Goal: Information Seeking & Learning: Learn about a topic

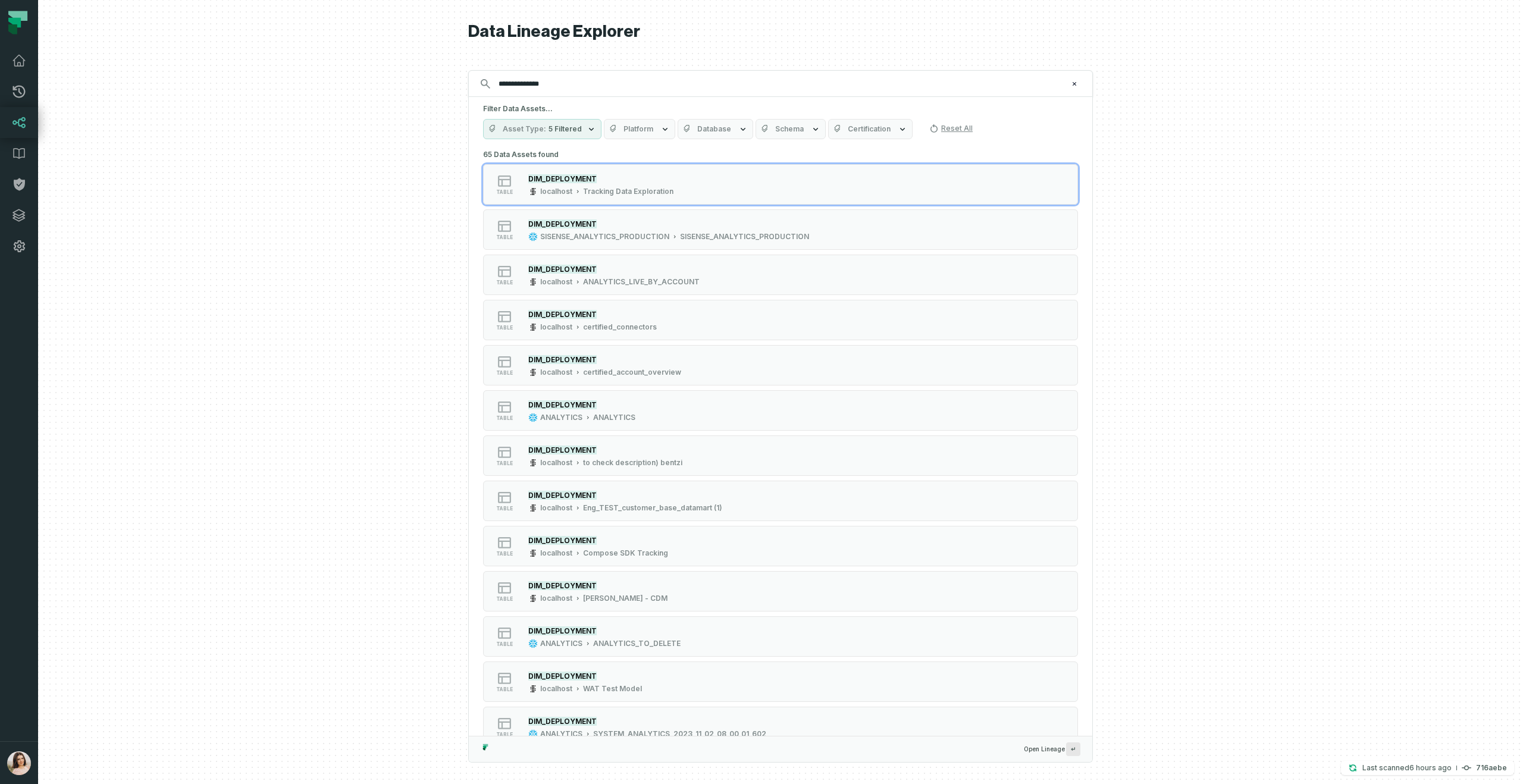
type input "**********"
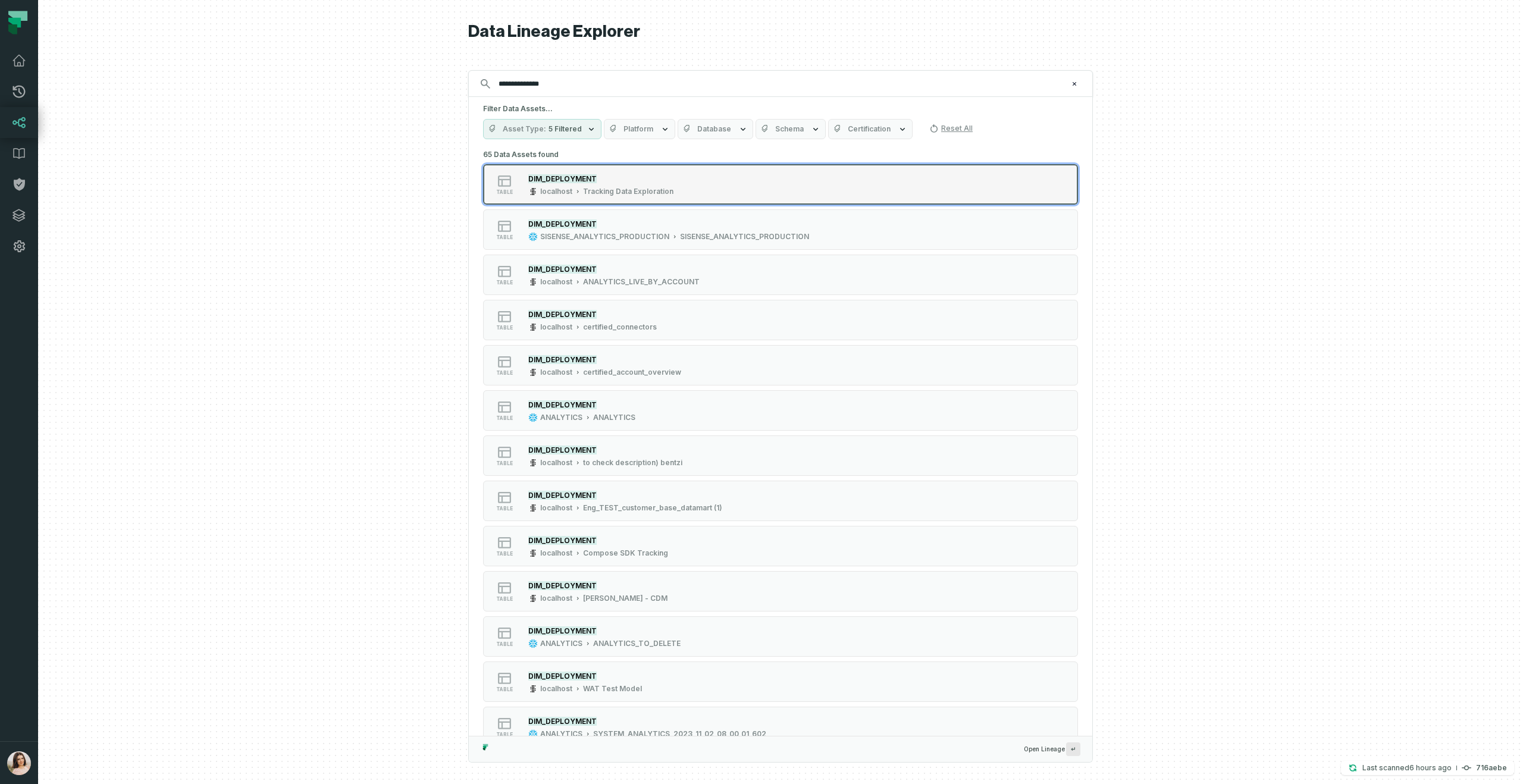
click at [564, 183] on div "DIM_DEPLOYMENT" at bounding box center [601, 178] width 146 height 11
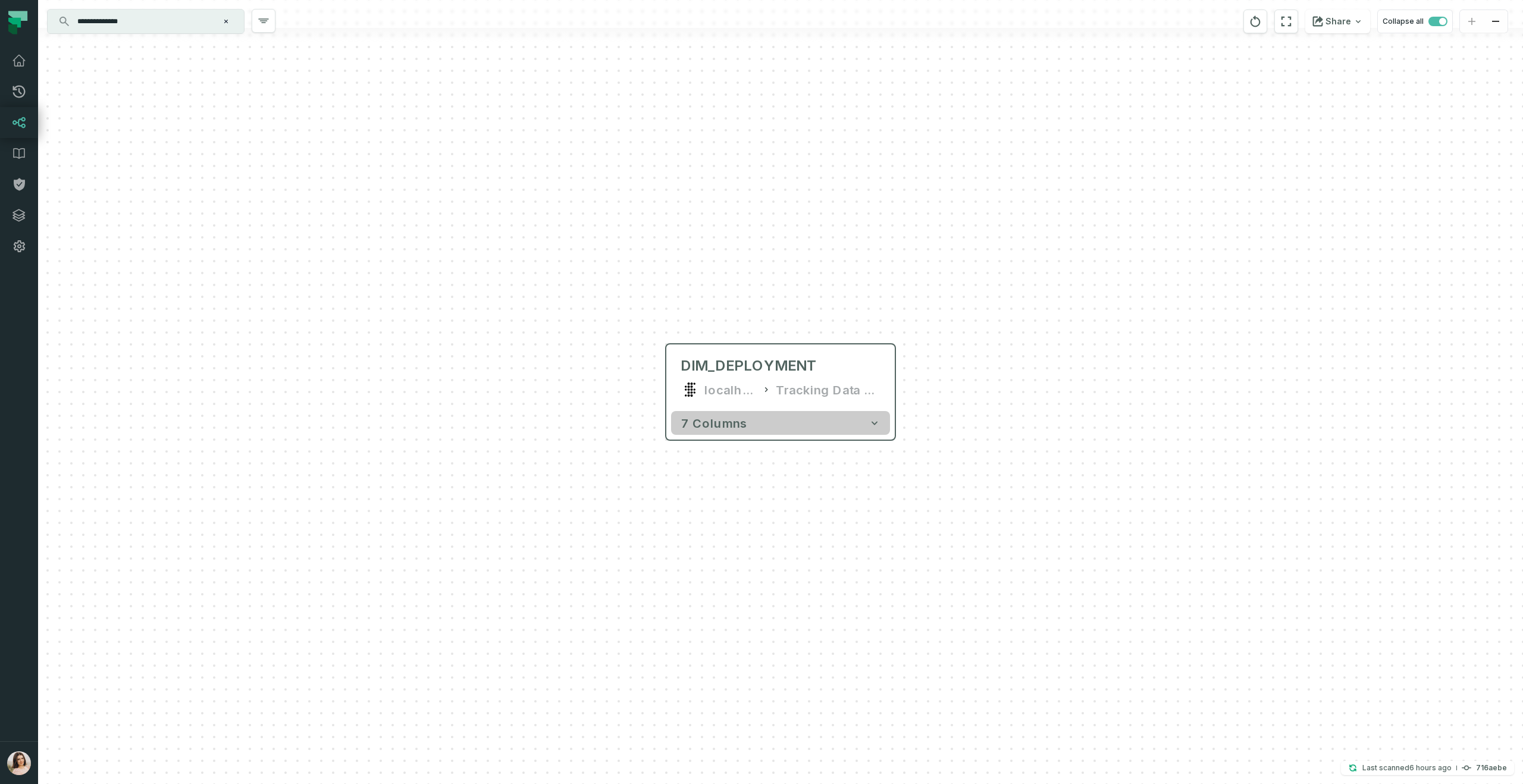
click at [774, 430] on button "7 columns" at bounding box center [781, 422] width 219 height 24
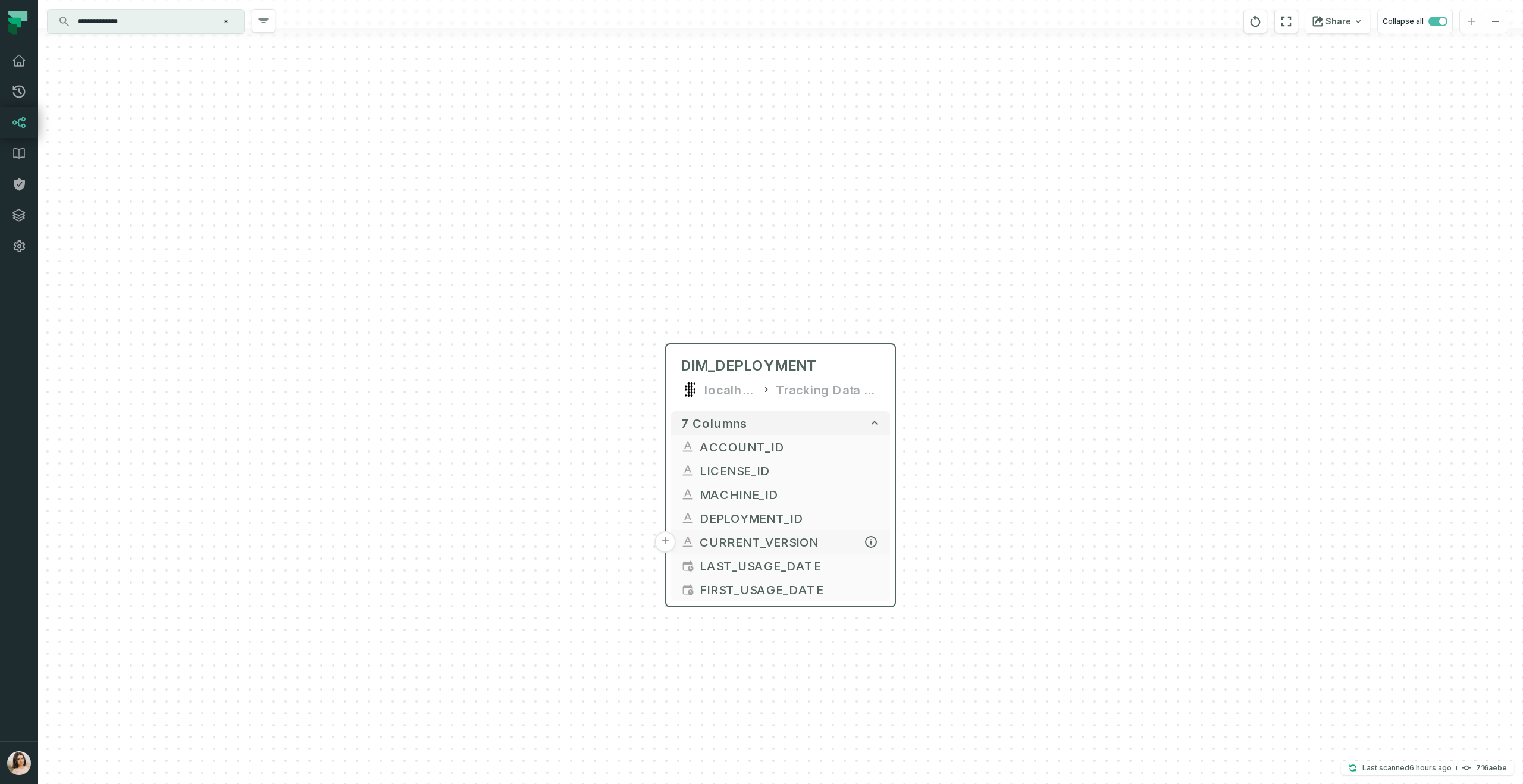
click at [762, 543] on span "CURRENT_VERSION" at bounding box center [790, 541] width 181 height 18
click at [231, 23] on button "Clear search query" at bounding box center [225, 21] width 11 height 11
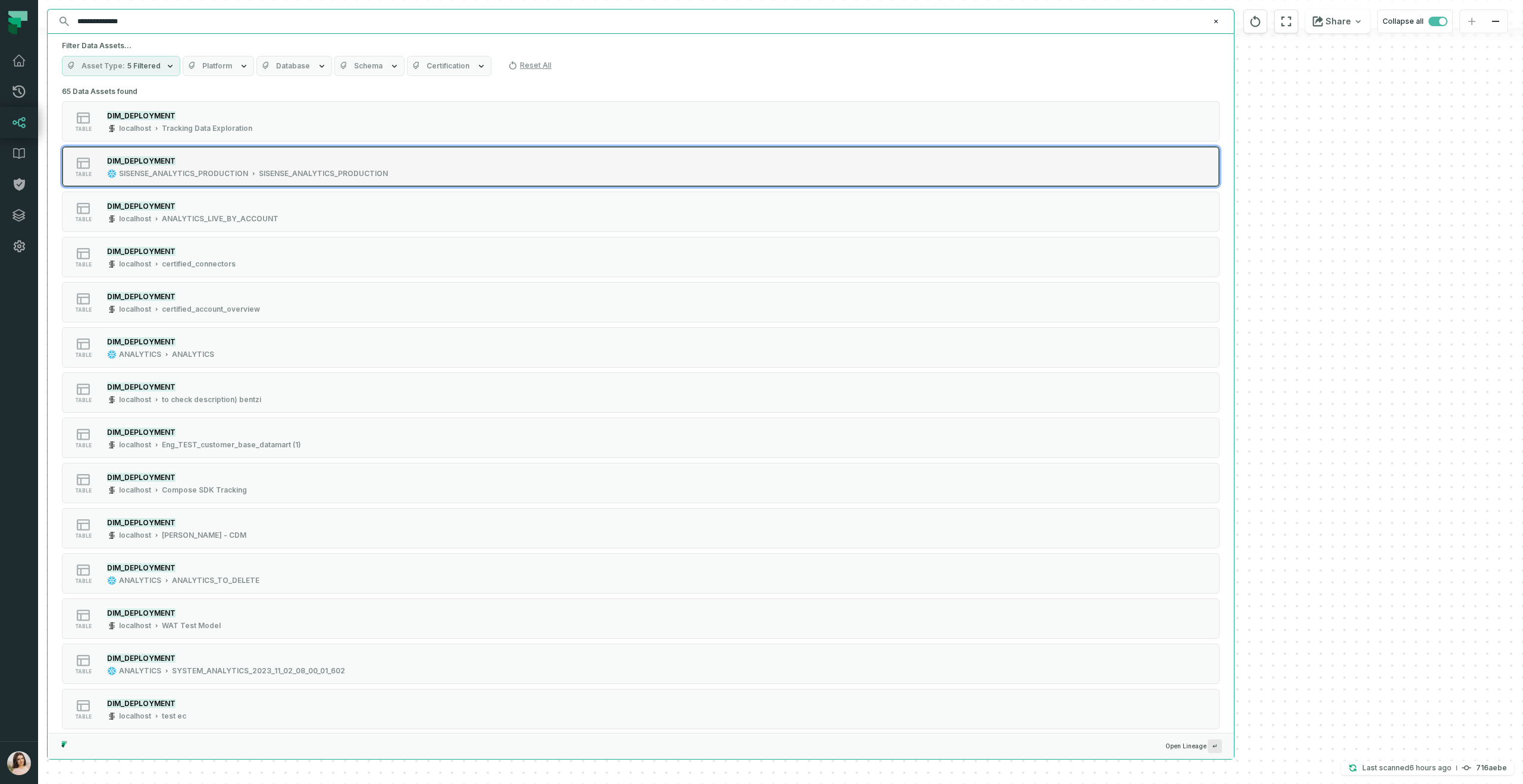
type input "**********"
click at [173, 169] on div "SISENSE_ANALYTICS_PRODUCTION" at bounding box center [184, 174] width 129 height 10
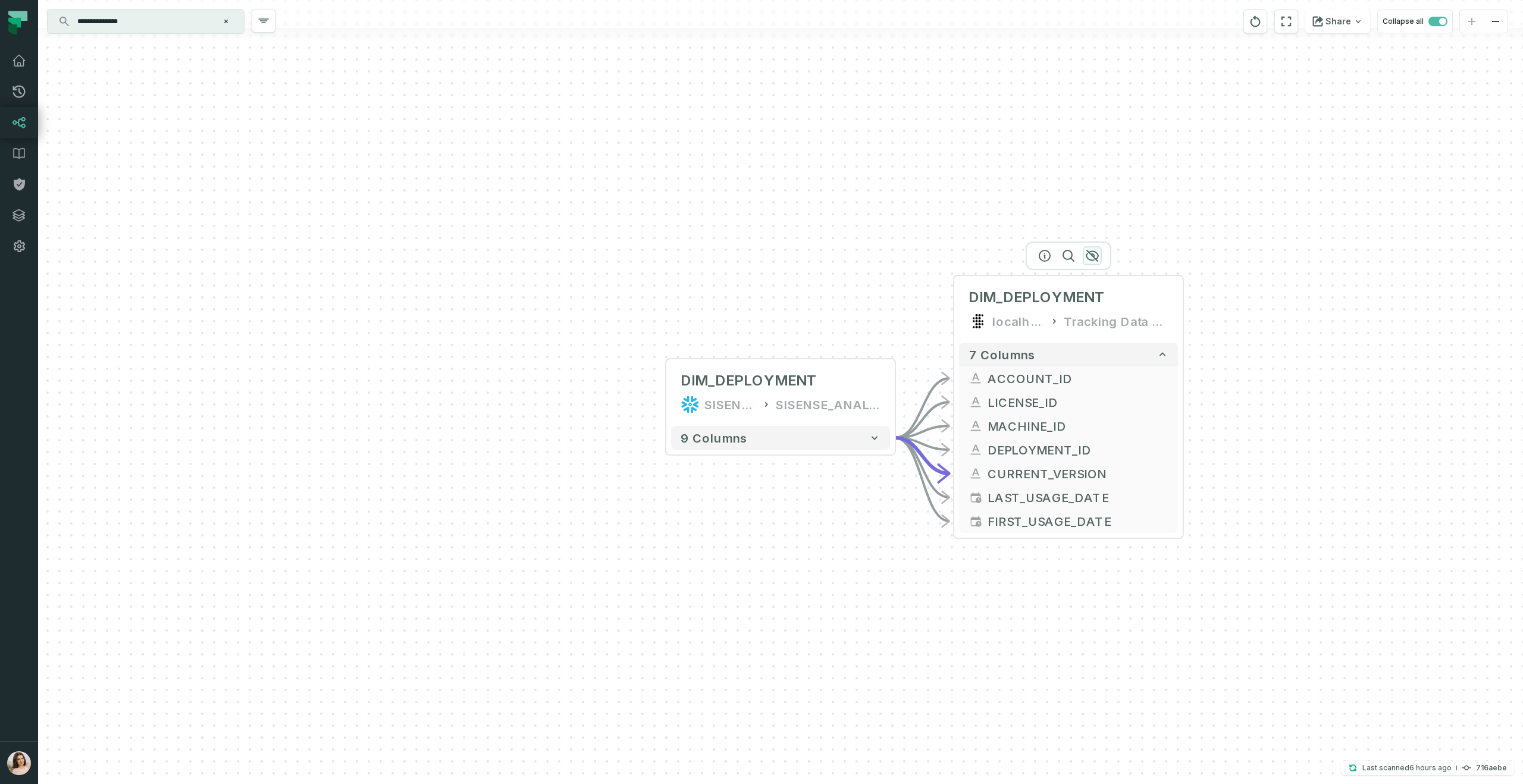
click at [1090, 253] on icon "button" at bounding box center [1092, 256] width 11 height 11
click at [1095, 260] on icon "button" at bounding box center [1092, 256] width 14 height 14
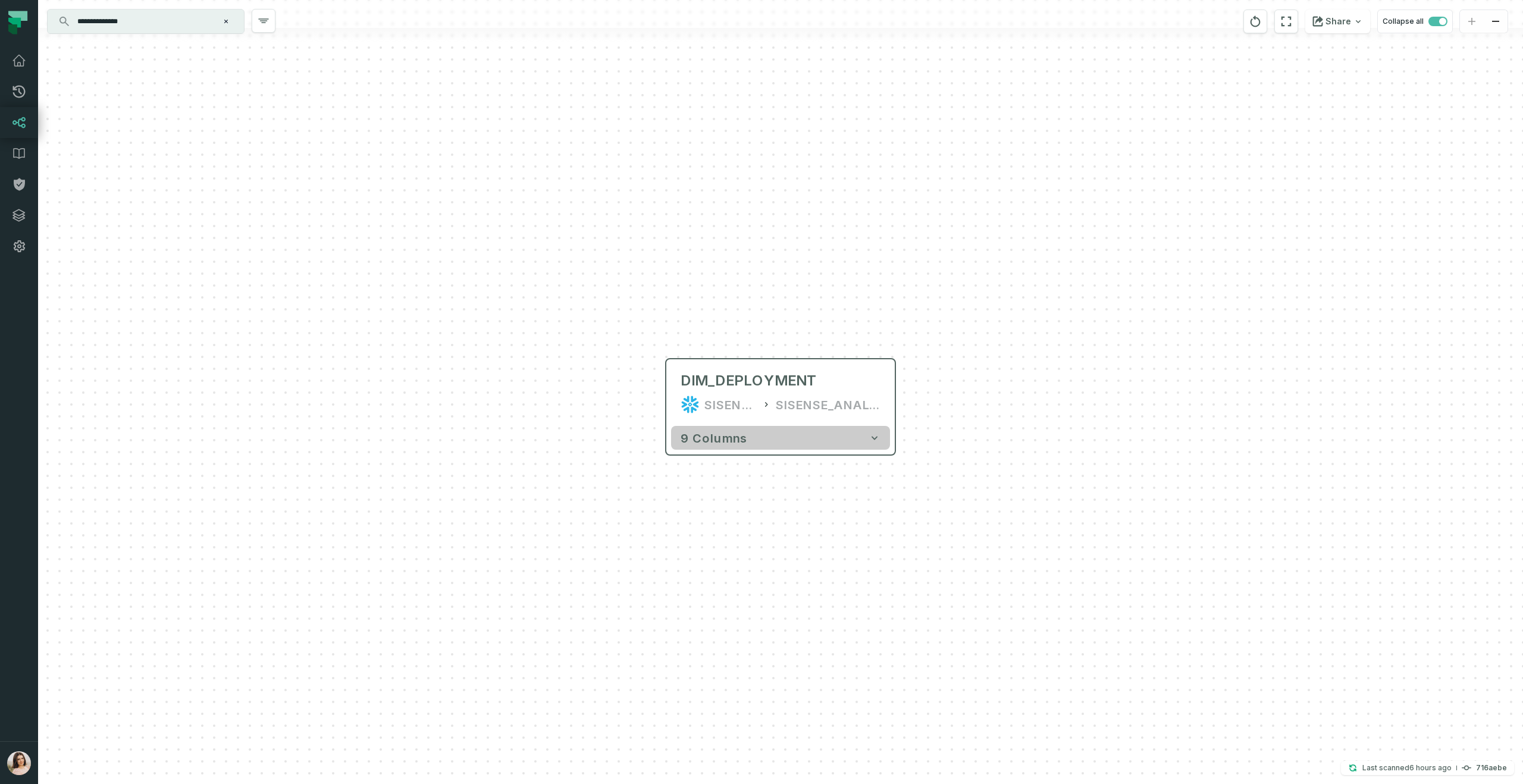
click at [865, 438] on button "9 columns" at bounding box center [781, 437] width 219 height 24
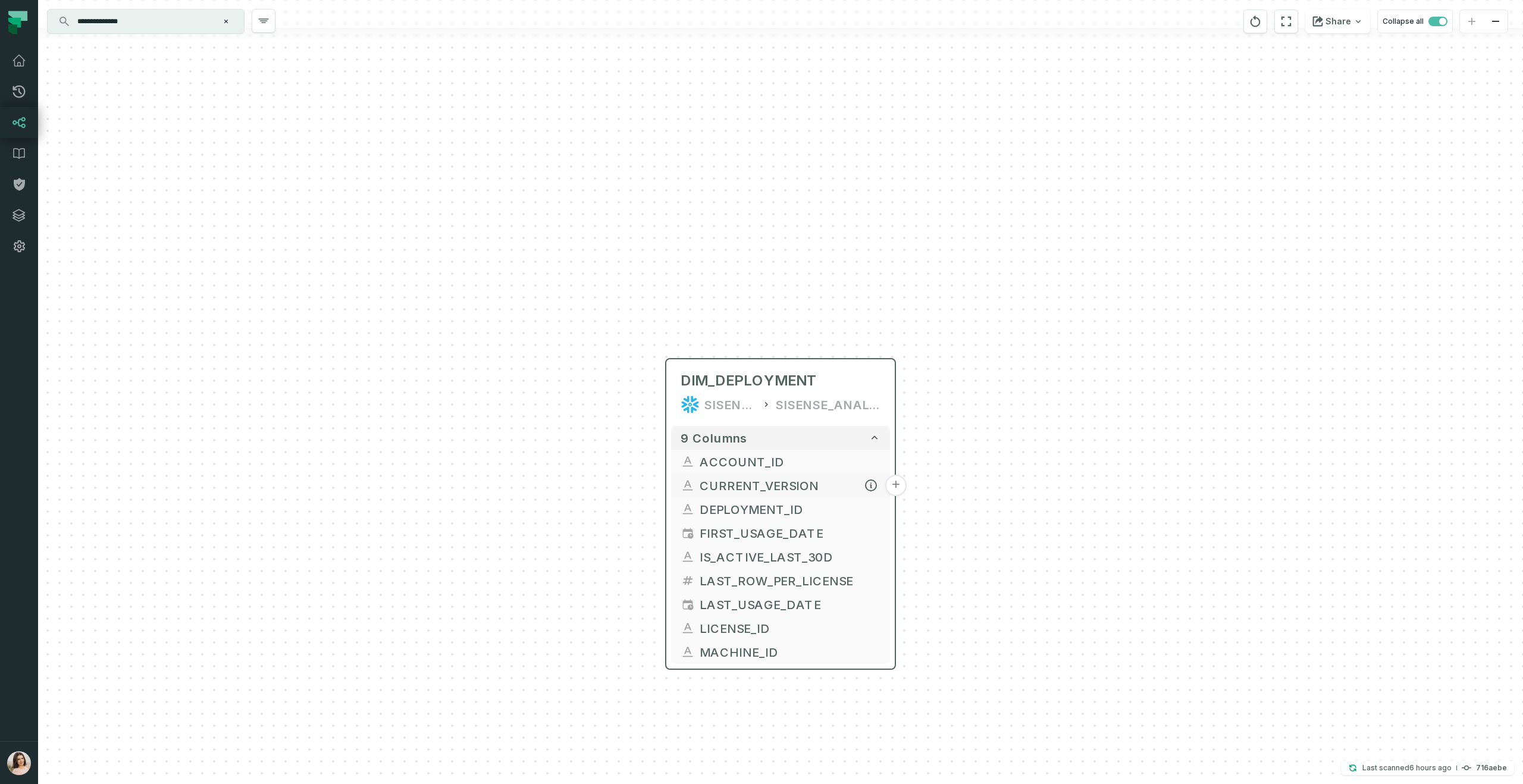
click at [897, 486] on button "+" at bounding box center [896, 485] width 21 height 21
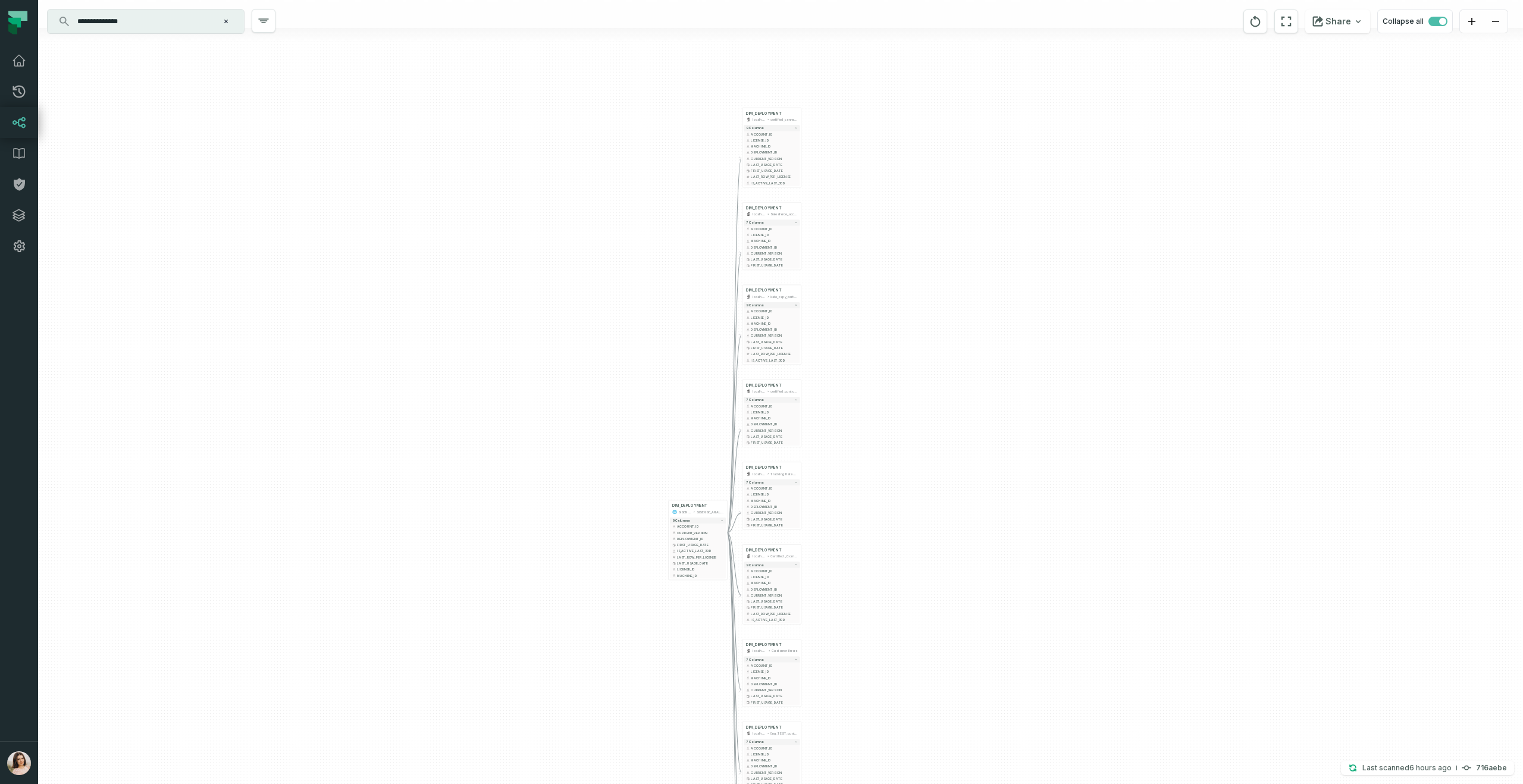
drag, startPoint x: 686, startPoint y: 587, endPoint x: 686, endPoint y: 407, distance: 180.0
click at [686, 407] on div "+ DIM_DEPLOYMENT localhost certified_connectors + 9 columns + ACCOUNT_ID + LICE…" at bounding box center [780, 392] width 1485 height 784
click at [699, 519] on span "CURRENT_VERSION" at bounding box center [700, 521] width 47 height 4
click at [716, 521] on span "CURRENT_VERSION" at bounding box center [700, 521] width 47 height 4
click at [723, 522] on icon "button" at bounding box center [721, 521] width 4 height 4
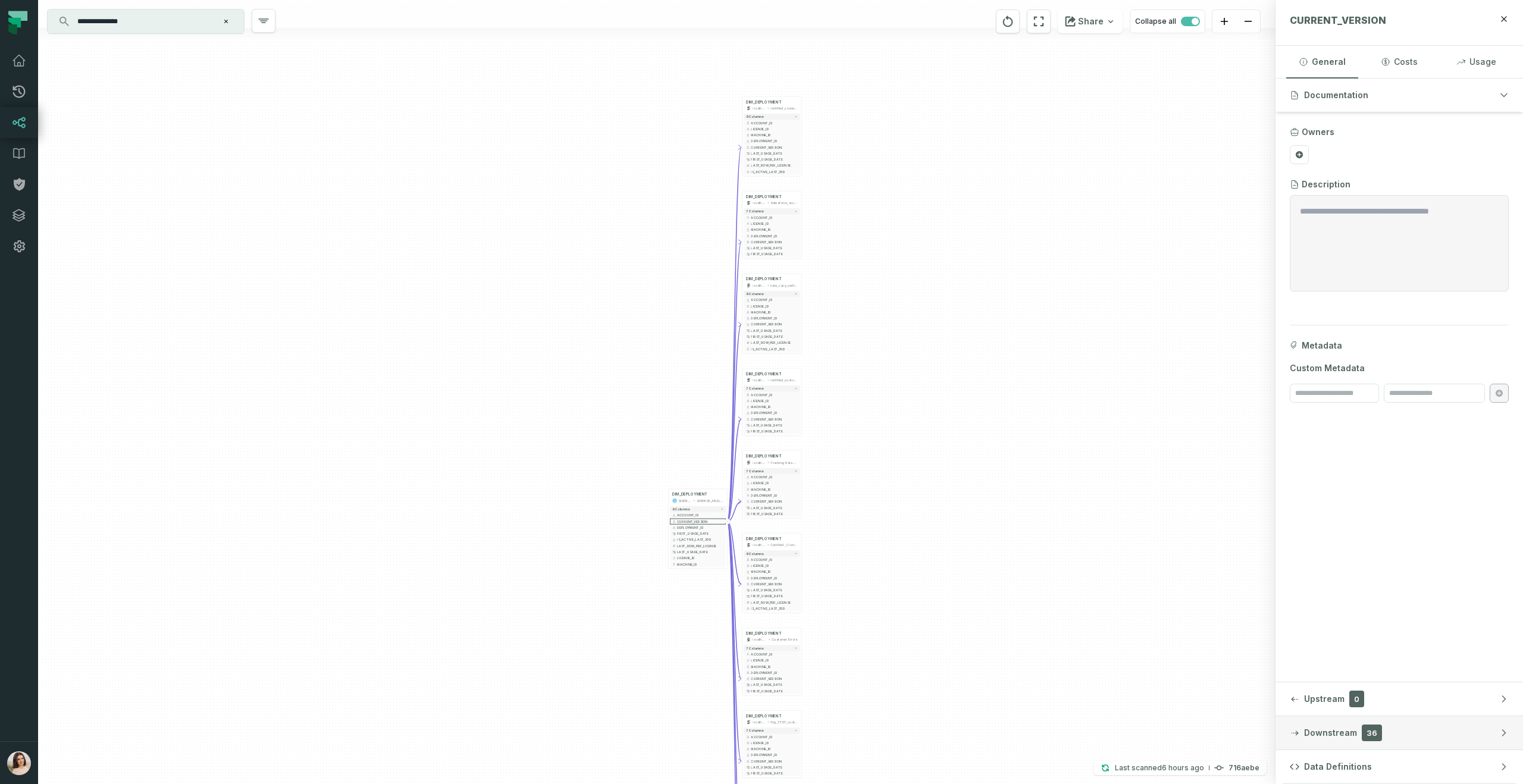
click at [1295, 728] on div "button" at bounding box center [1294, 732] width 10 height 10
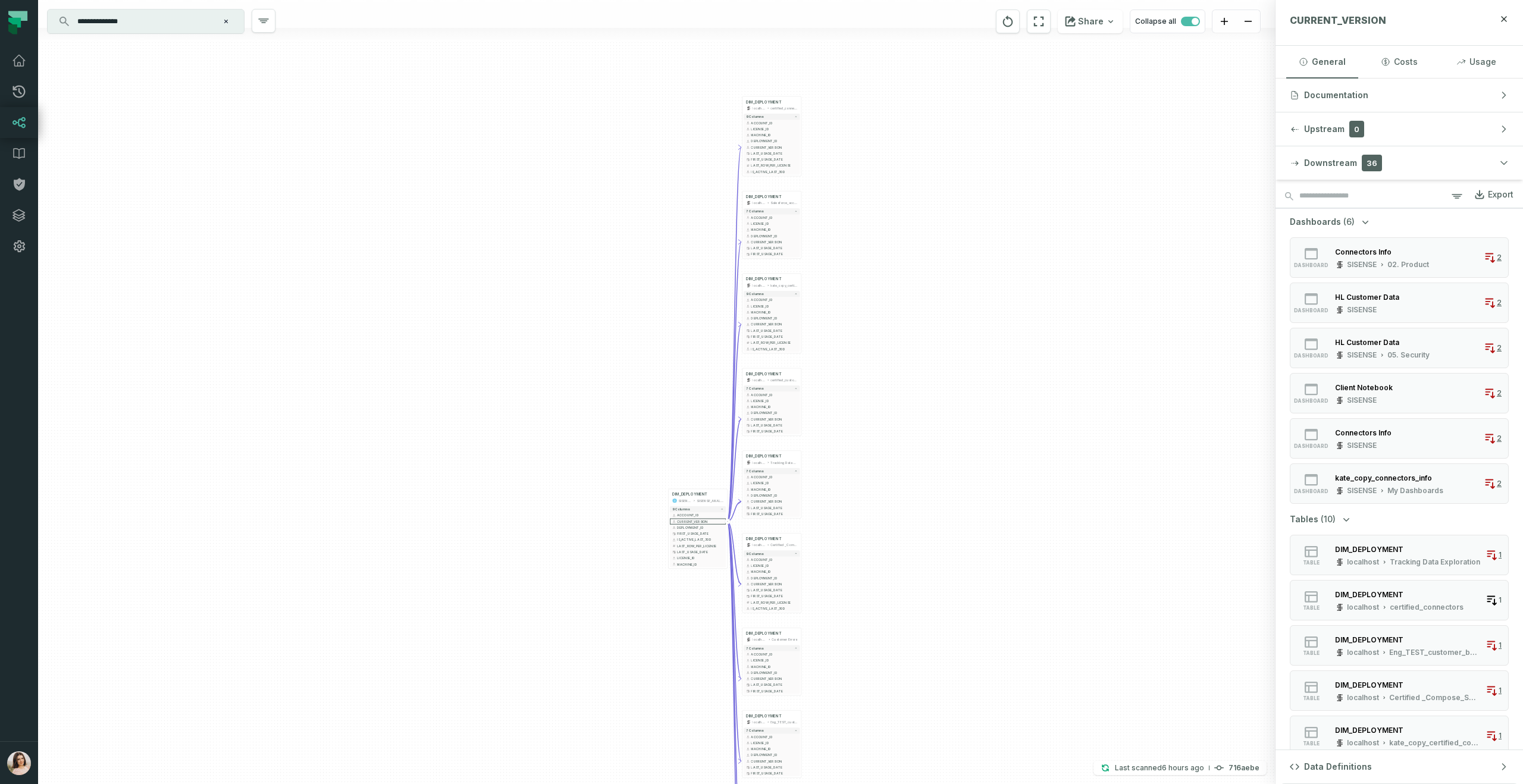
click at [200, 22] on input "**********" at bounding box center [145, 21] width 149 height 19
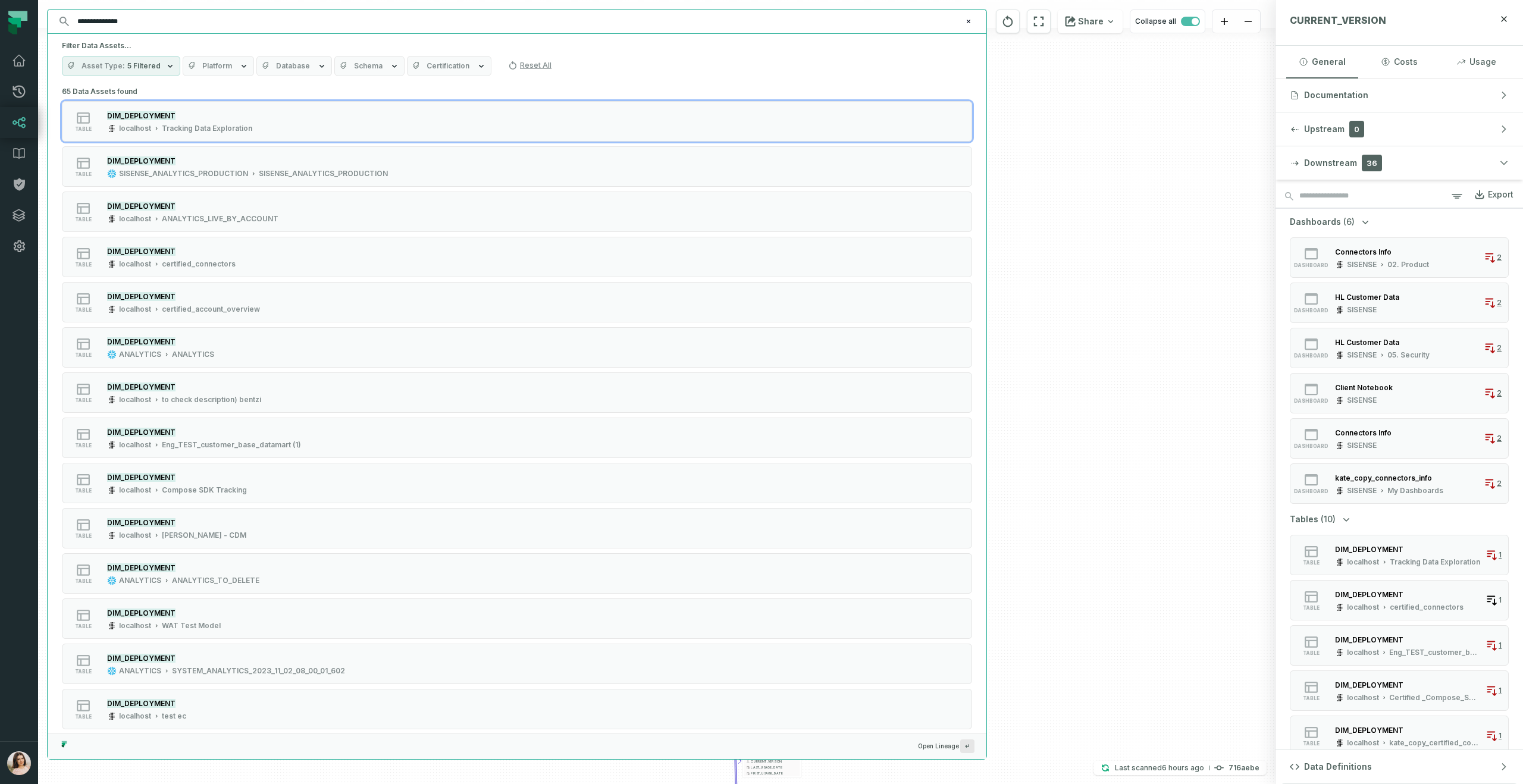
click at [308, 63] on button "Database" at bounding box center [295, 65] width 76 height 20
click at [263, 443] on button "SISENSE_ANALYTICS_PRODUCTION" at bounding box center [265, 444] width 10 height 10
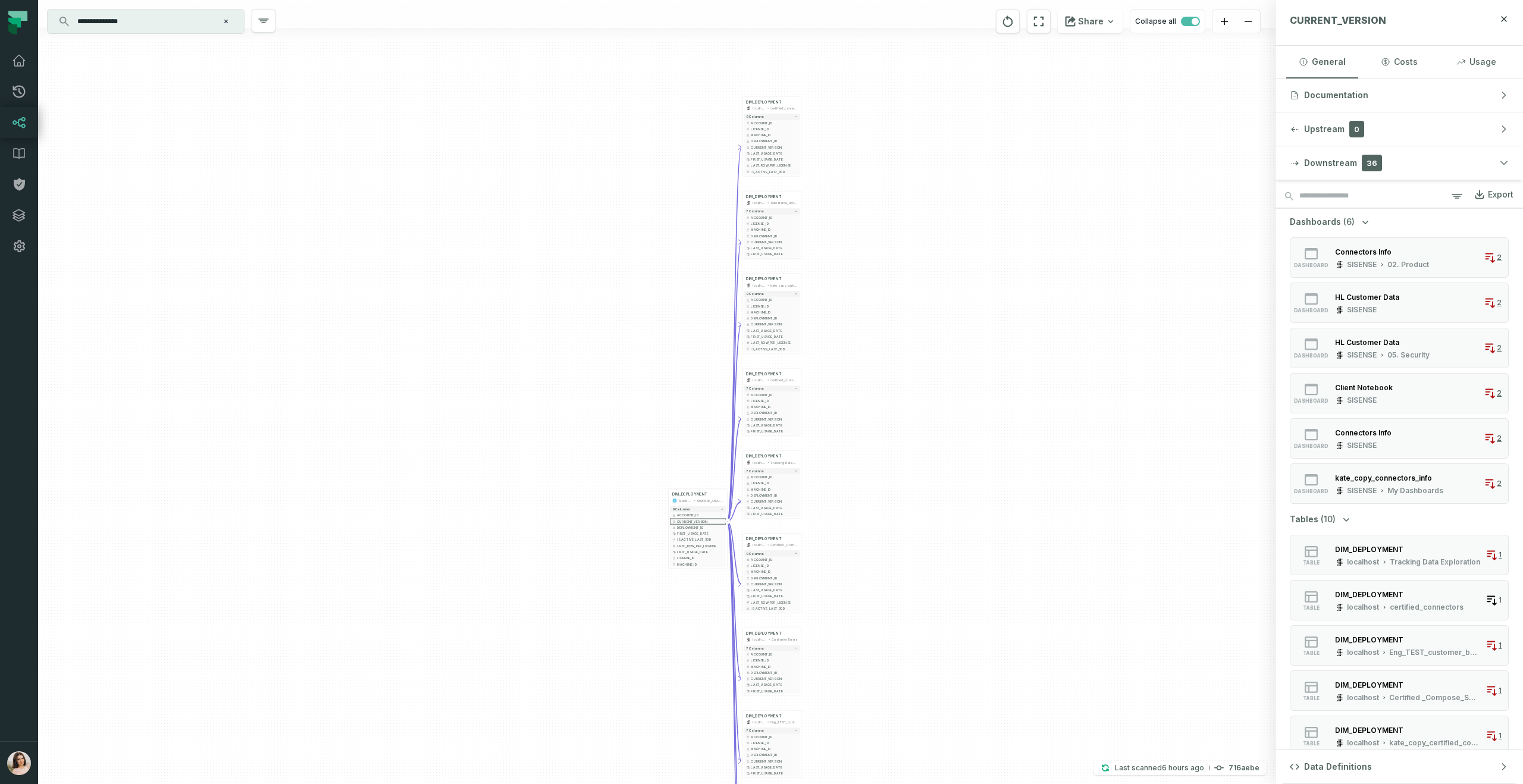
click at [665, 407] on div "+ DIM_DEPLOYMENT localhost certified_connectors + 9 columns + ACCOUNT_ID + LICE…" at bounding box center [656, 392] width 1238 height 784
click at [148, 15] on input "**********" at bounding box center [145, 21] width 149 height 19
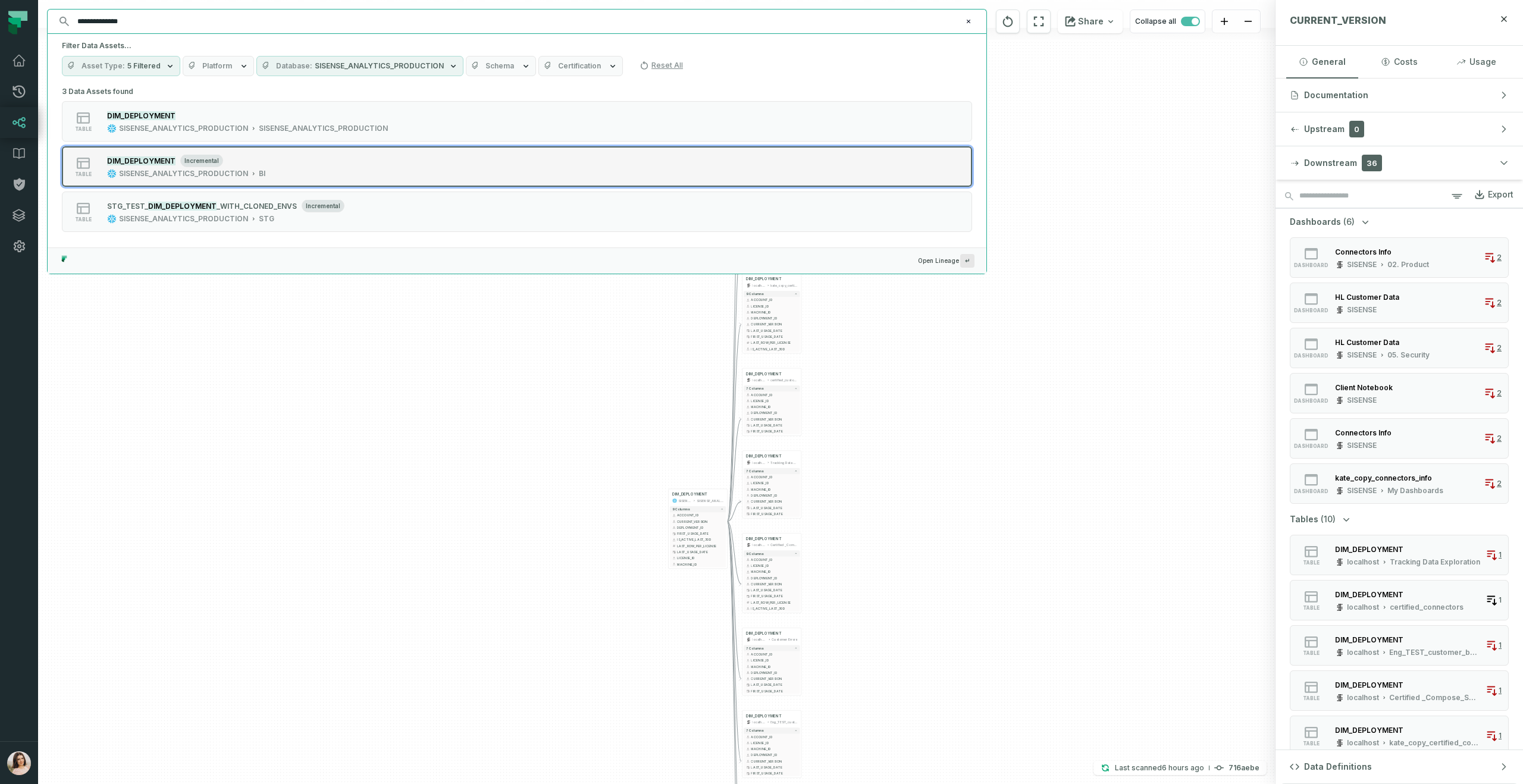
click at [198, 176] on div "SISENSE_ANALYTICS_PRODUCTION" at bounding box center [184, 174] width 129 height 10
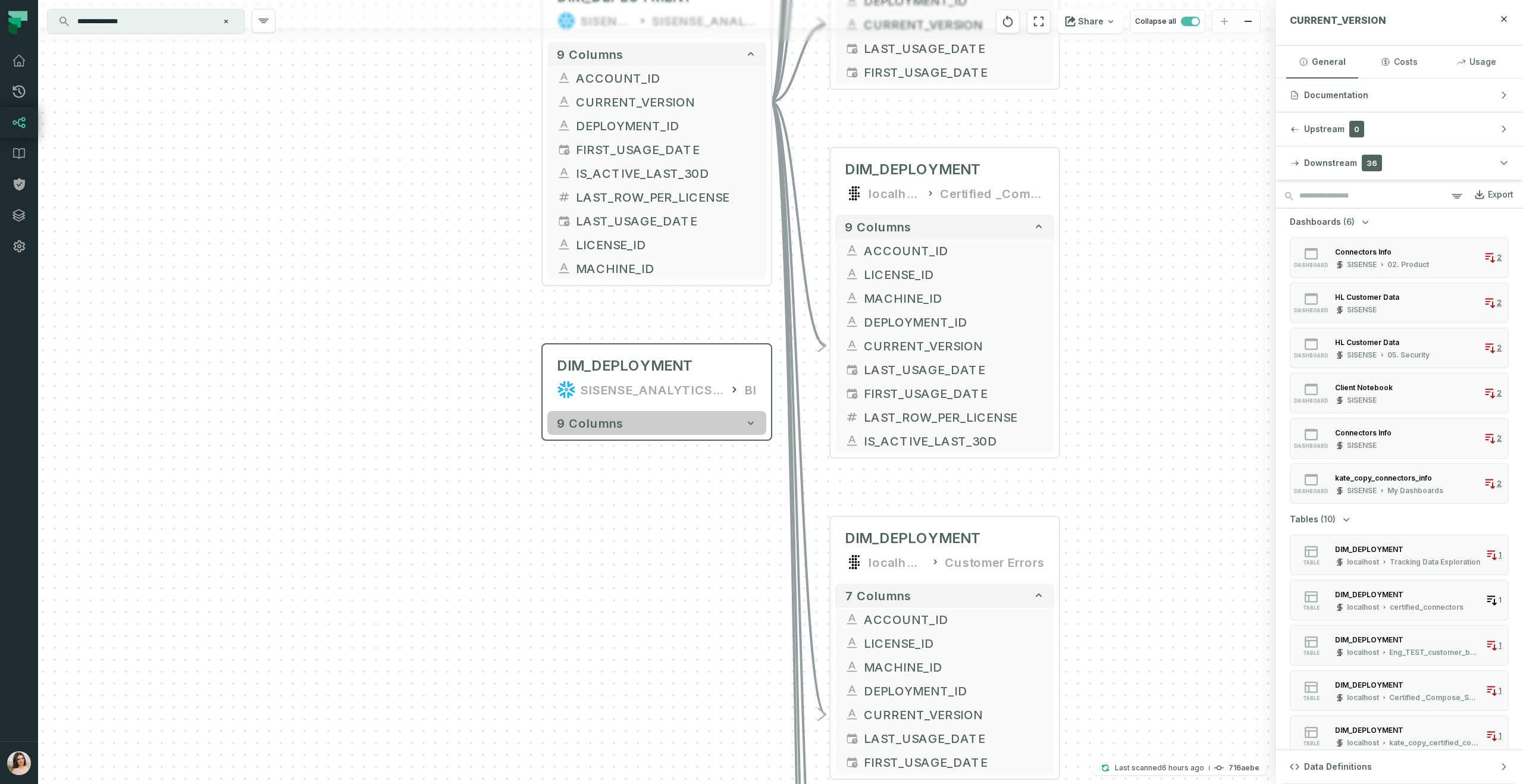
click at [740, 422] on button "9 columns" at bounding box center [656, 422] width 219 height 24
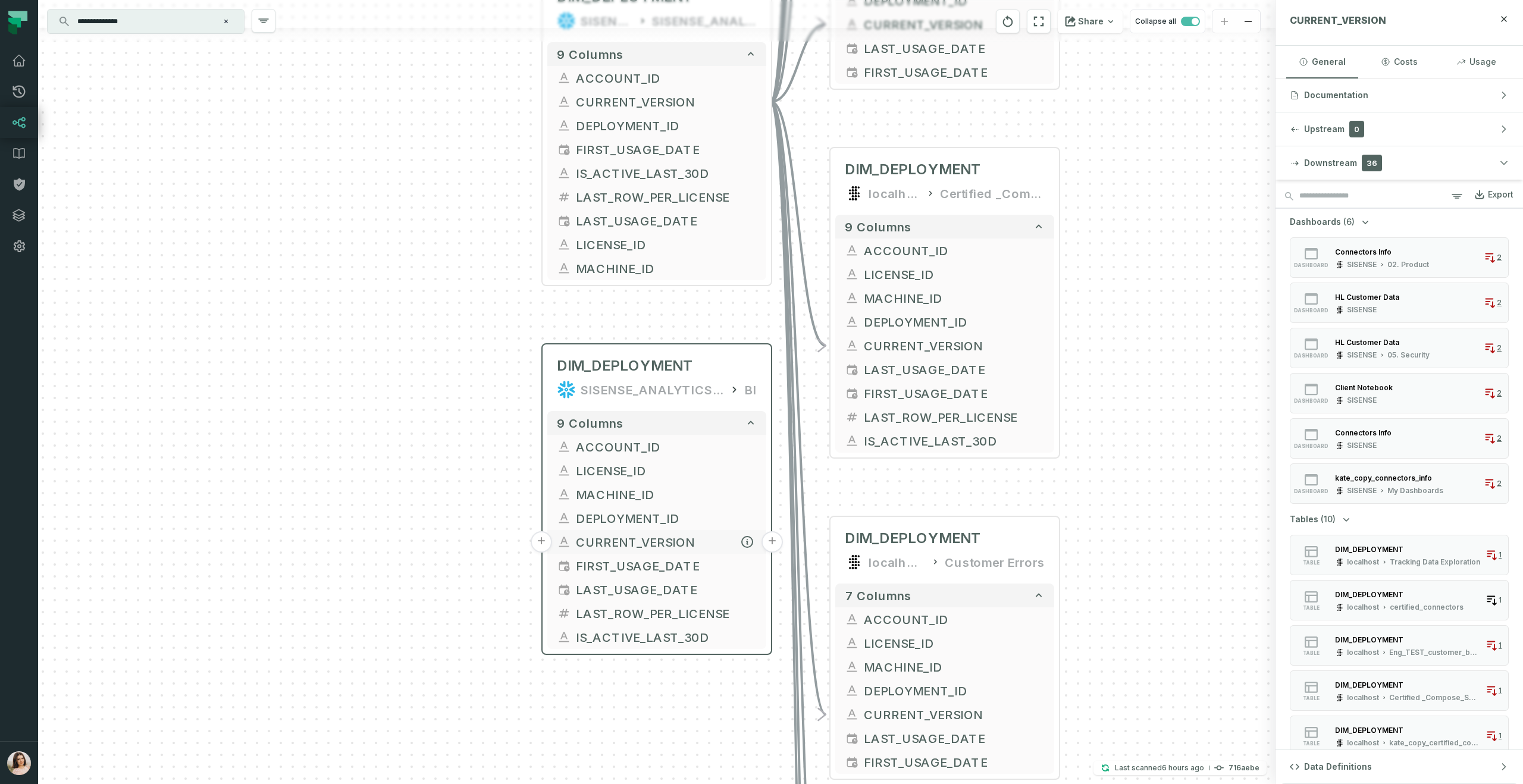
click at [768, 541] on button "+" at bounding box center [772, 541] width 21 height 21
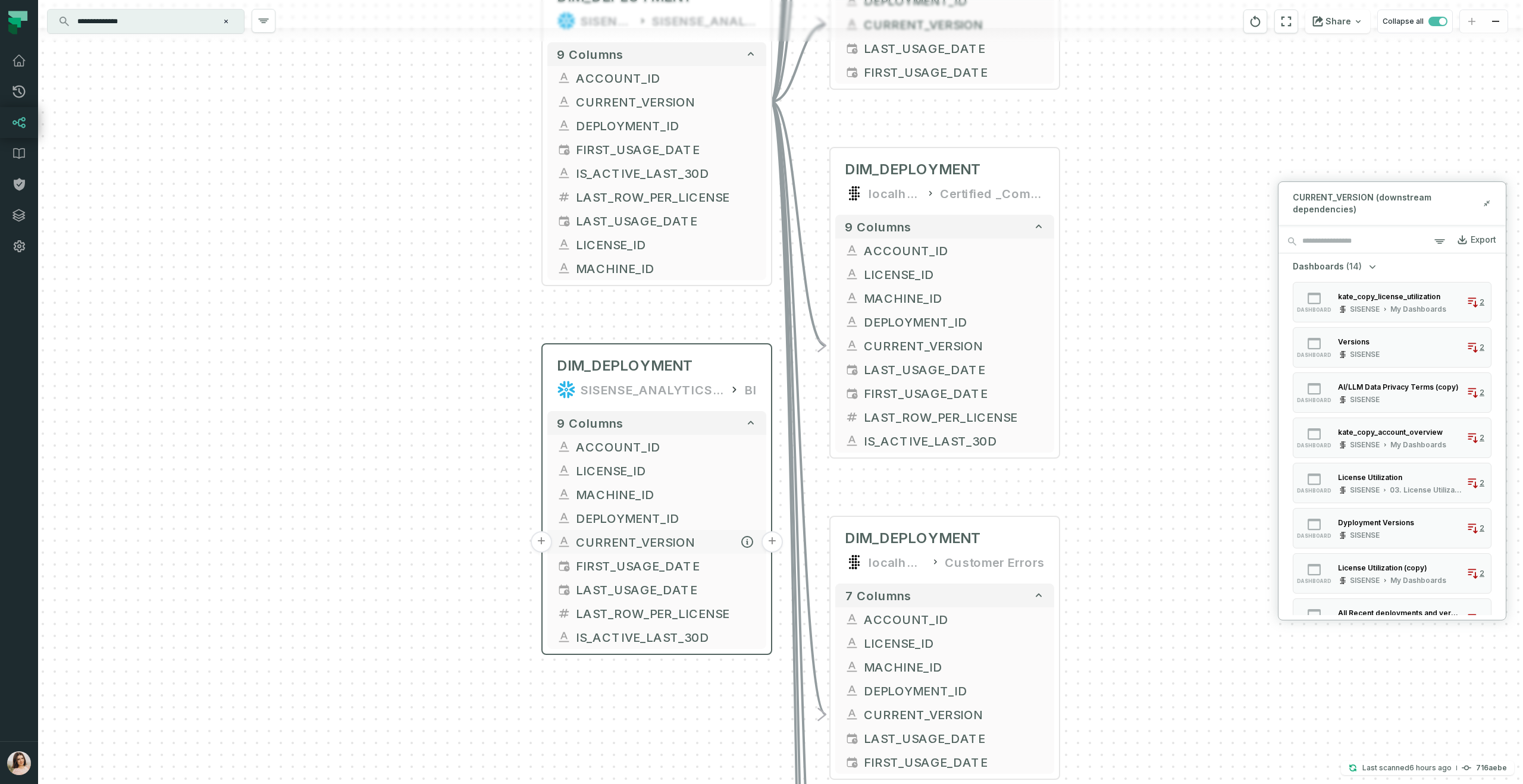
click at [771, 541] on button "+" at bounding box center [772, 541] width 21 height 21
click at [1483, 204] on icon at bounding box center [1486, 203] width 8 height 10
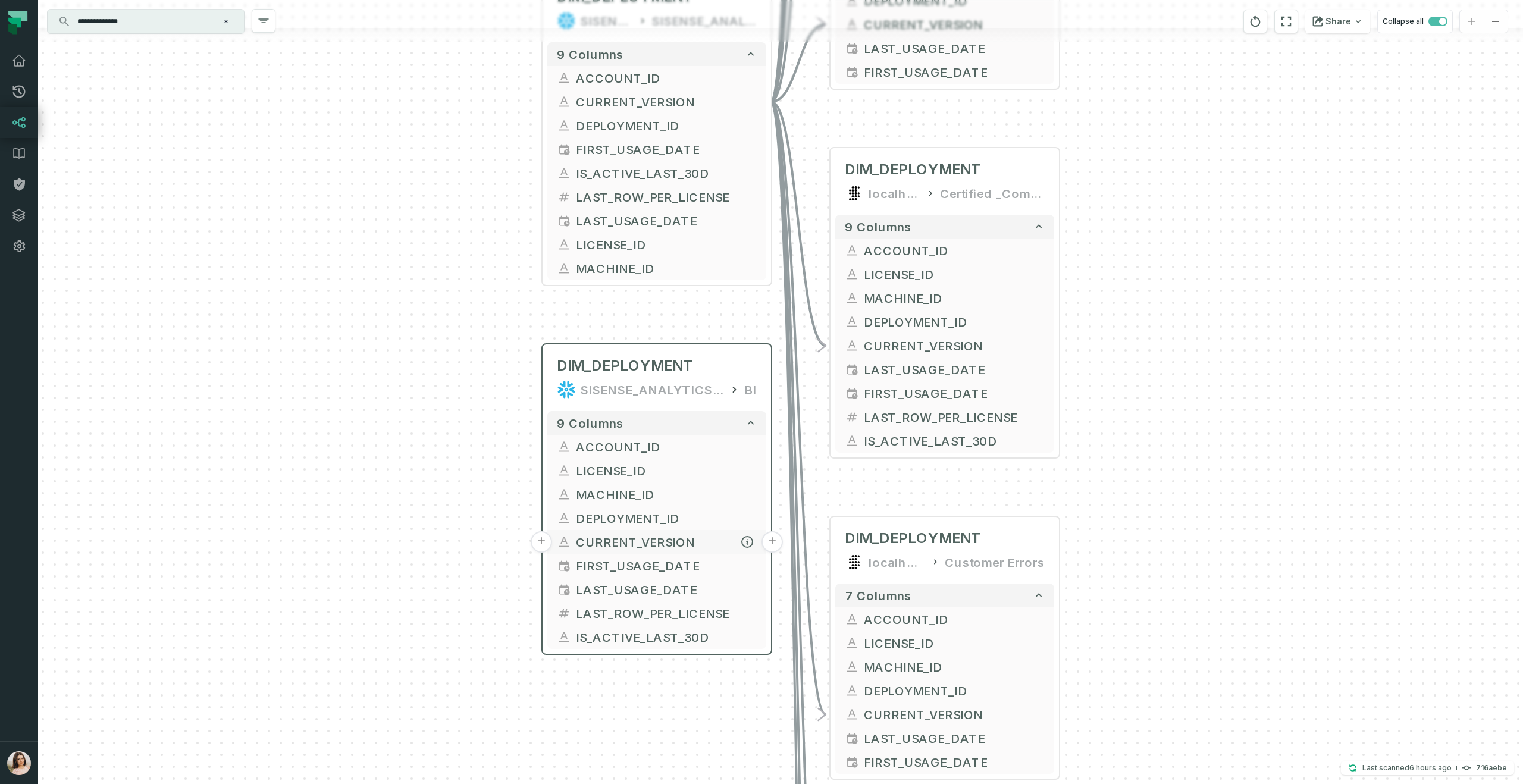
click at [651, 545] on span "CURRENT_VERSION" at bounding box center [666, 541] width 181 height 18
click at [752, 541] on icon "button" at bounding box center [747, 541] width 11 height 11
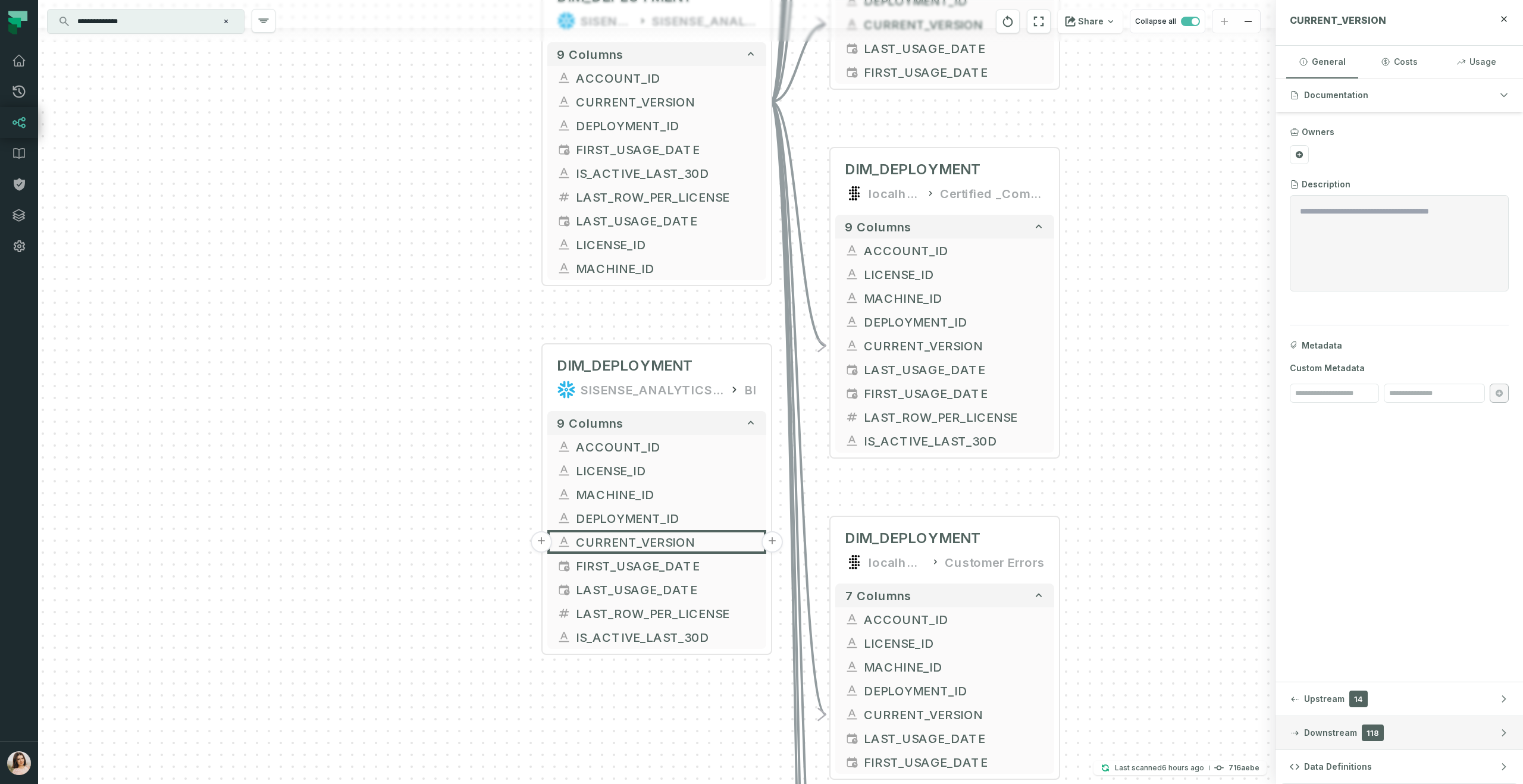
click at [1384, 744] on button "Downstream 118" at bounding box center [1399, 733] width 248 height 34
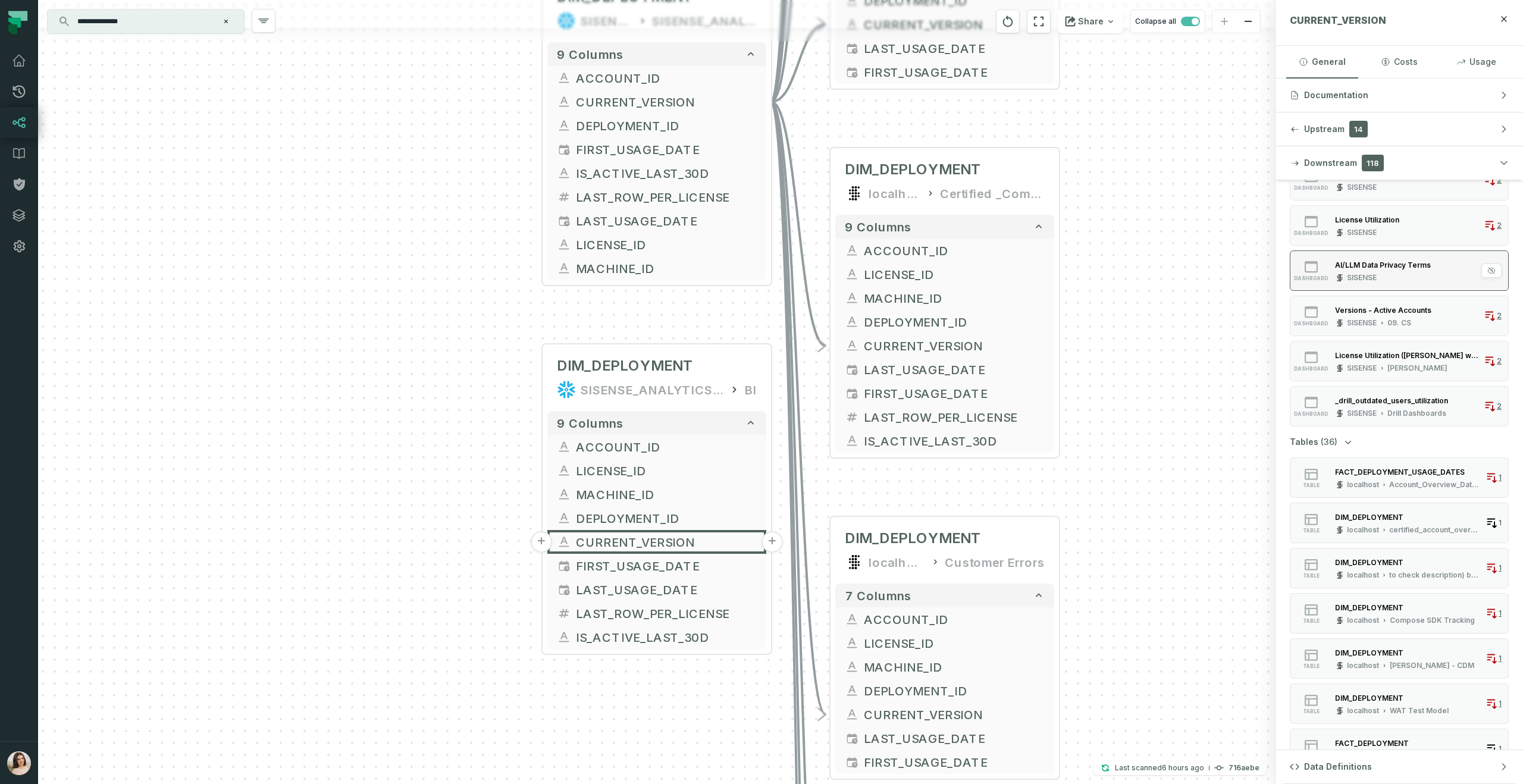
scroll to position [452, 0]
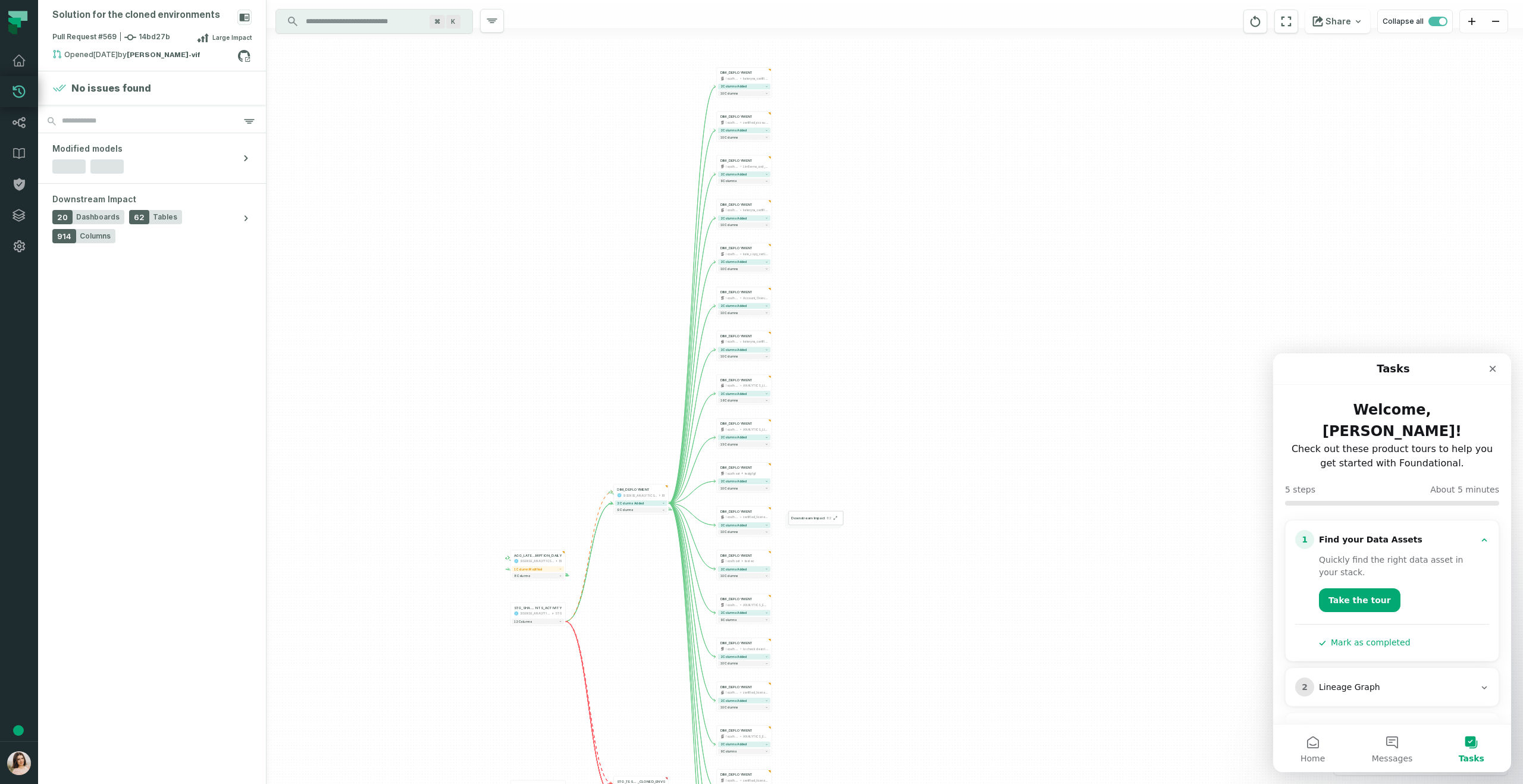
drag, startPoint x: 1194, startPoint y: 291, endPoint x: 911, endPoint y: 426, distance: 313.6
click at [911, 426] on div "+ DIM_DEPLOYMENT localhost Account_Overview_Datamodel_Live + 2 columns added 10…" at bounding box center [895, 392] width 1257 height 784
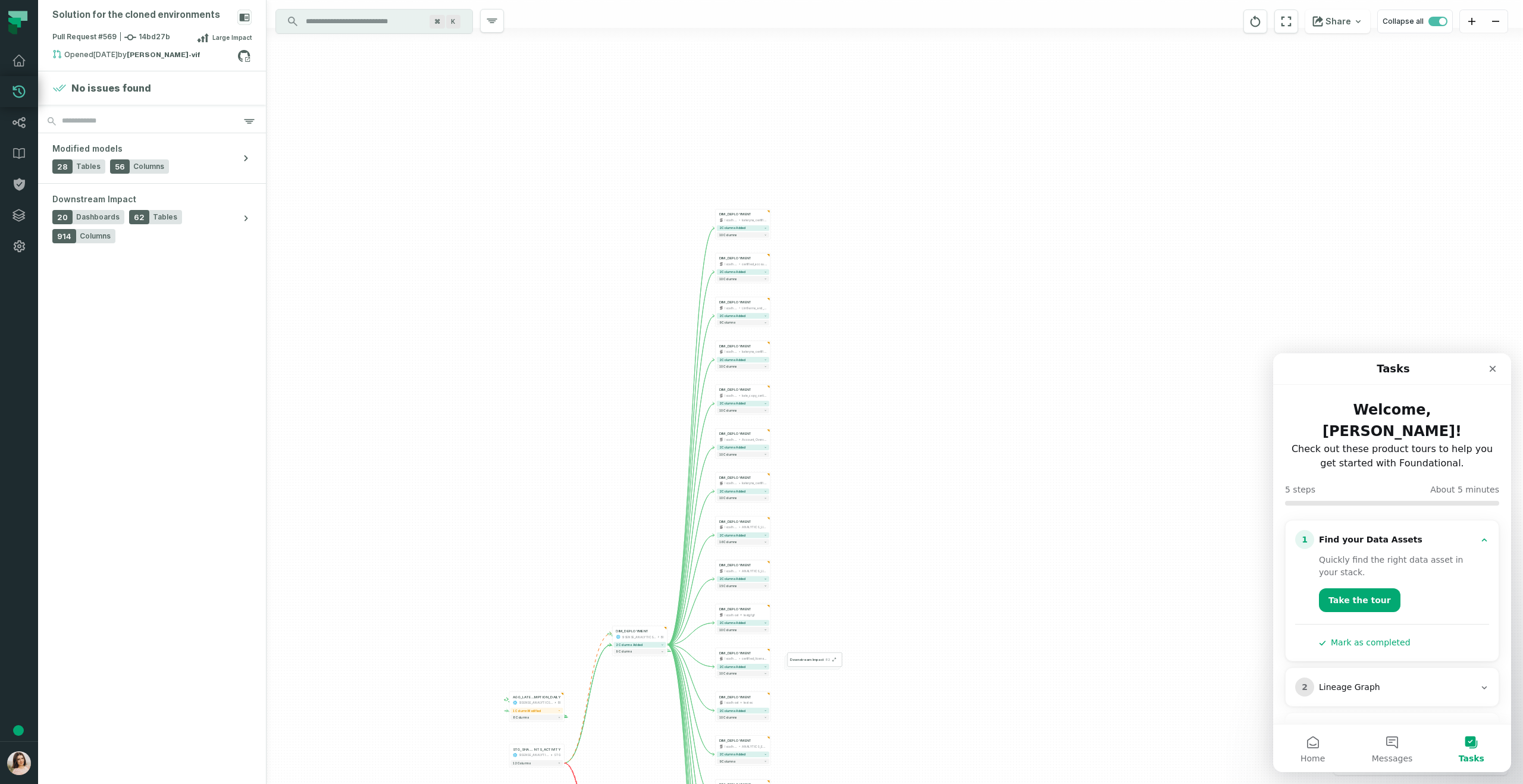
drag, startPoint x: 893, startPoint y: 236, endPoint x: 892, endPoint y: 379, distance: 143.0
click at [892, 379] on div "+ DIM_DEPLOYMENT localhost Account_Overview_Datamodel_Live + 2 columns added 10…" at bounding box center [895, 392] width 1257 height 784
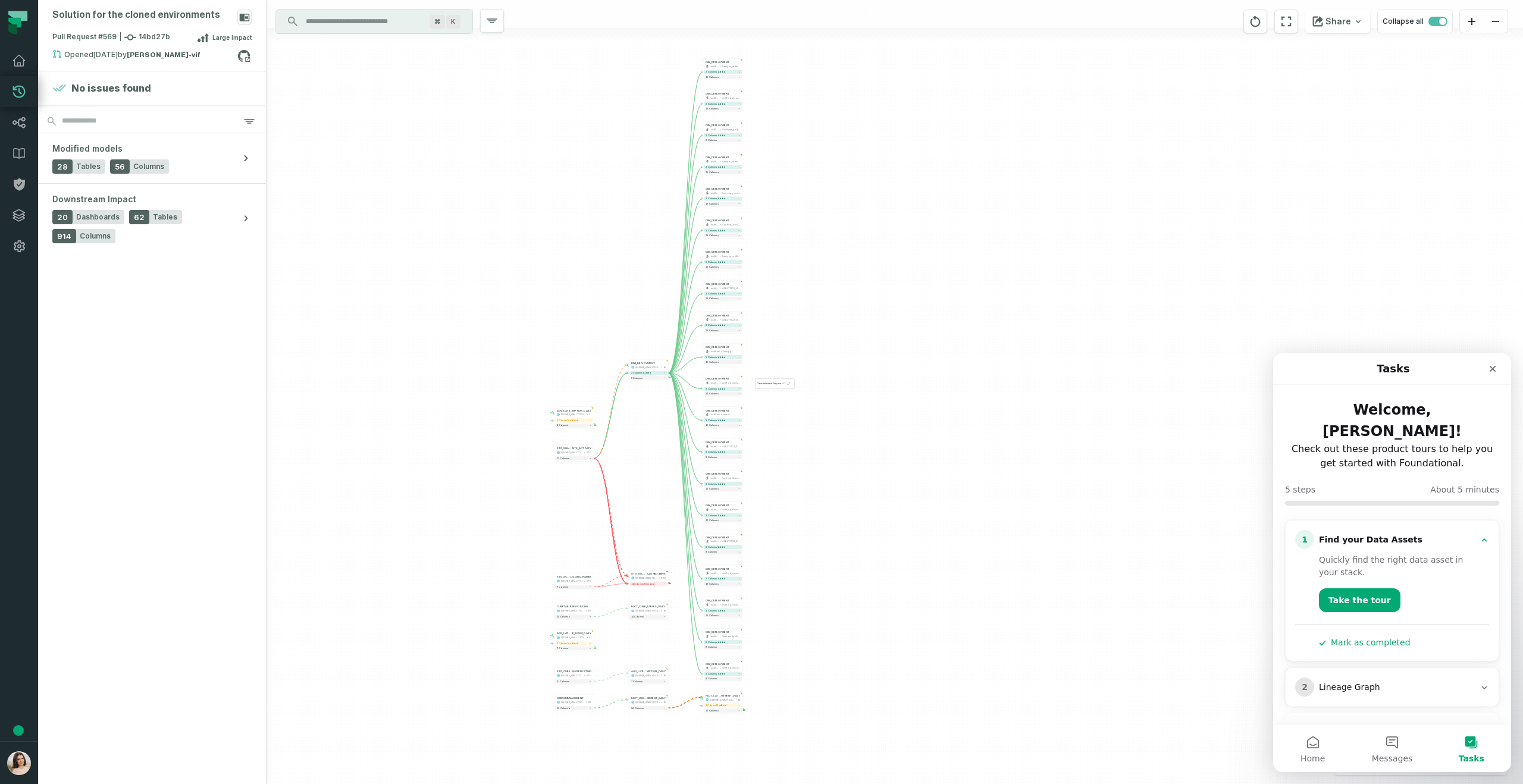
drag, startPoint x: 784, startPoint y: 267, endPoint x: 783, endPoint y: 124, distance: 143.0
click at [786, 127] on div "+ DIM_DEPLOYMENT localhost Account_Overview_Datamodel_Live + 2 columns added 10…" at bounding box center [895, 392] width 1257 height 784
drag, startPoint x: 1309, startPoint y: 365, endPoint x: 1285, endPoint y: 301, distance: 68.4
click html "Tasks Welcome, Kateryna! Check out these product tours to help you get started …"
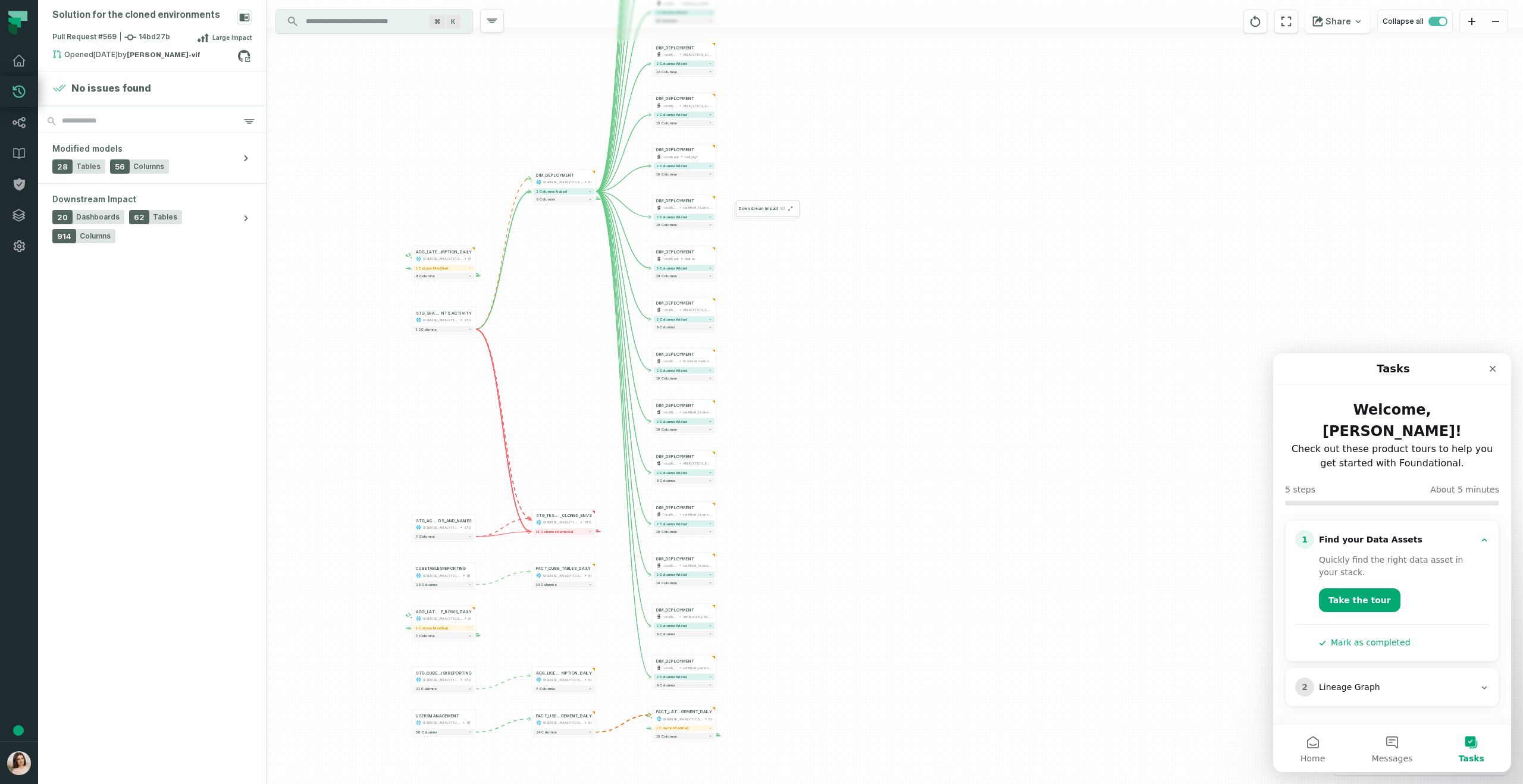
drag, startPoint x: 964, startPoint y: 657, endPoint x: 1073, endPoint y: 652, distance: 109.1
click at [1074, 653] on div "+ DIM_DEPLOYMENT localhost Account_Overview_Datamodel_Live + 2 columns added 10…" at bounding box center [895, 392] width 1257 height 784
click at [494, 16] on icon "button" at bounding box center [492, 21] width 14 height 14
click at [839, 109] on div "+ DIM_DEPLOYMENT localhost Account_Overview_Datamodel_Live + 2 columns added 10…" at bounding box center [895, 392] width 1257 height 784
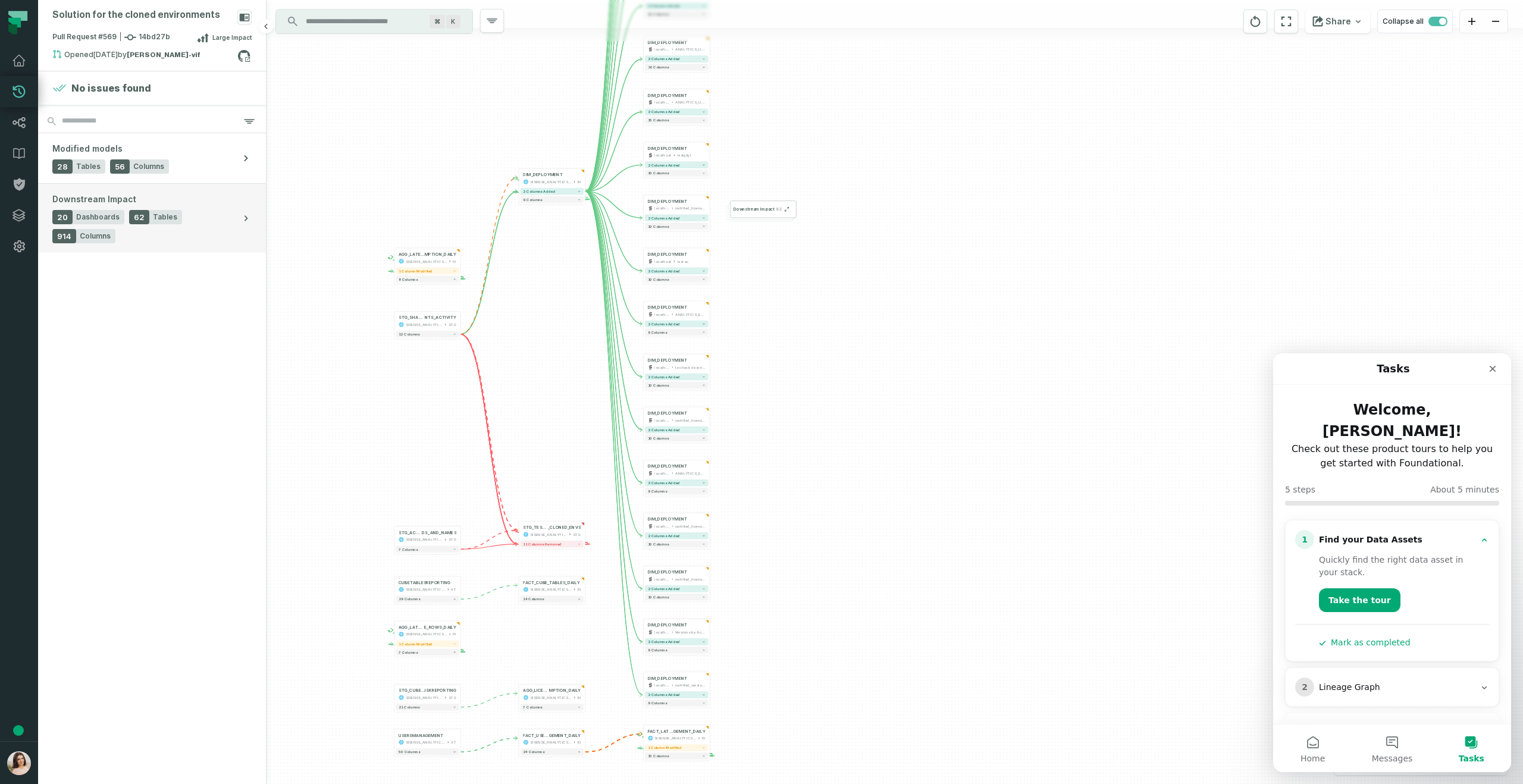
click at [208, 212] on div "20 Dashboards 62 Tables 914 Columns" at bounding box center [144, 227] width 184 height 34
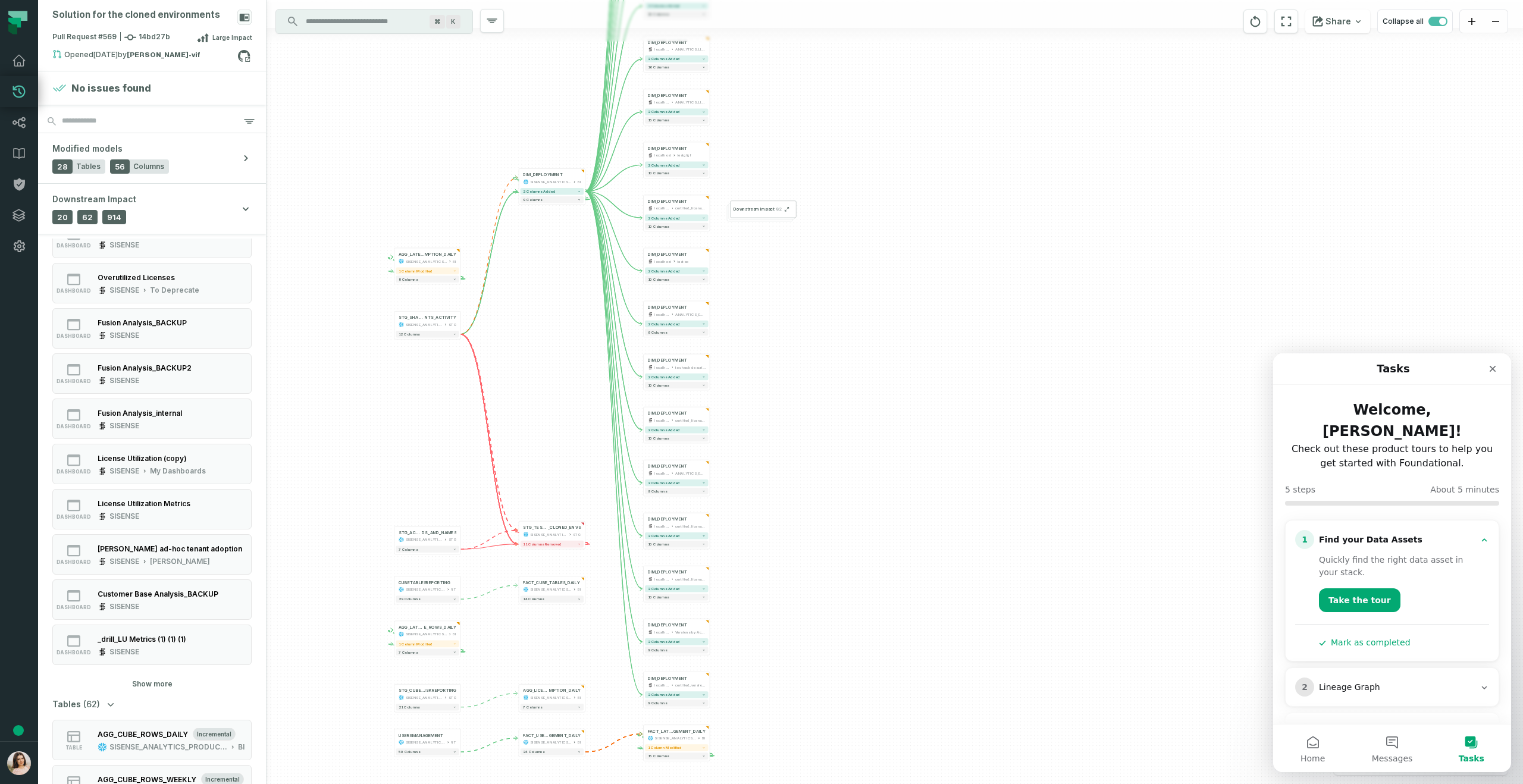
scroll to position [280, 0]
click at [140, 676] on button "Show more" at bounding box center [153, 679] width 41 height 10
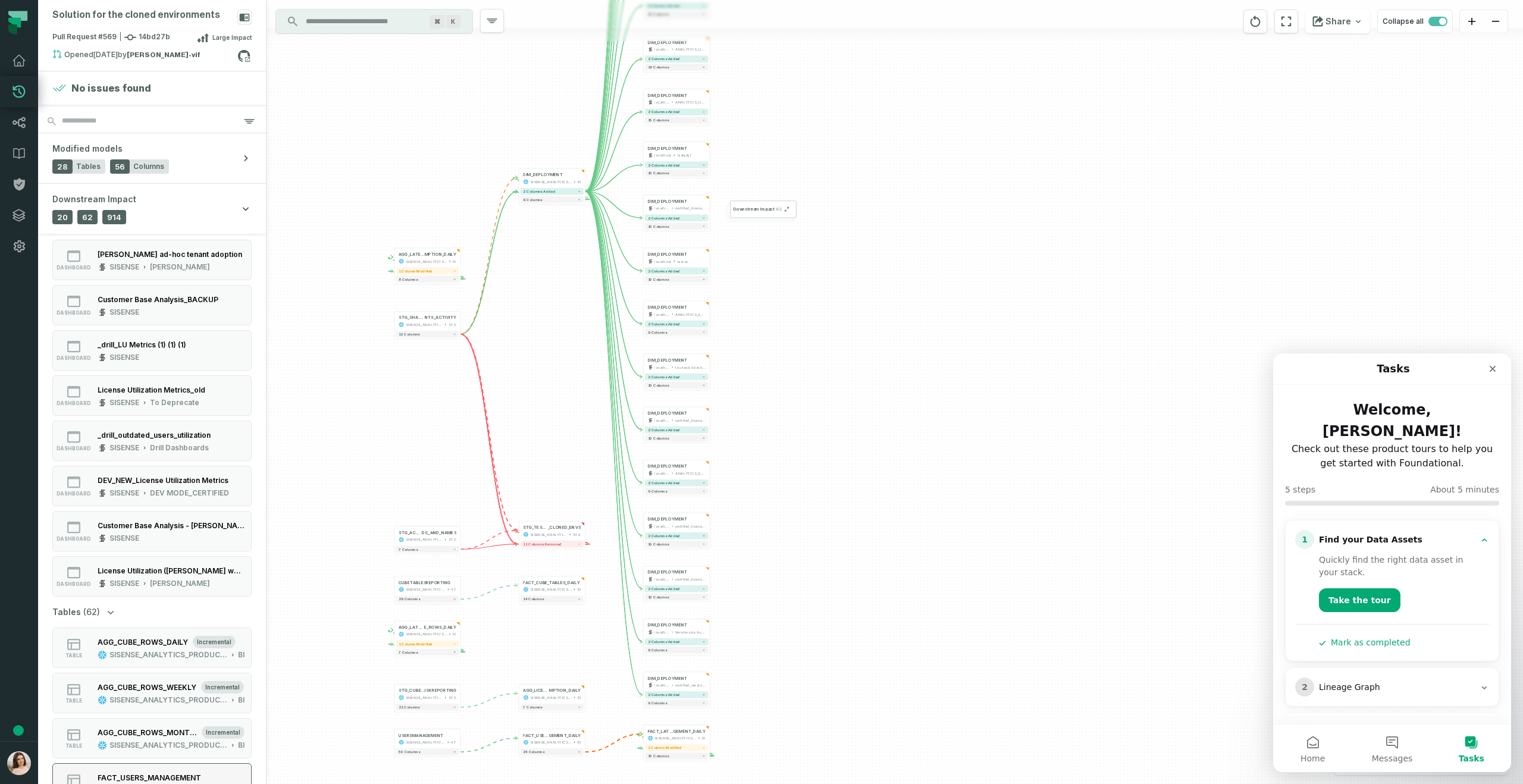
scroll to position [443, 0]
